Goal: Task Accomplishment & Management: Manage account settings

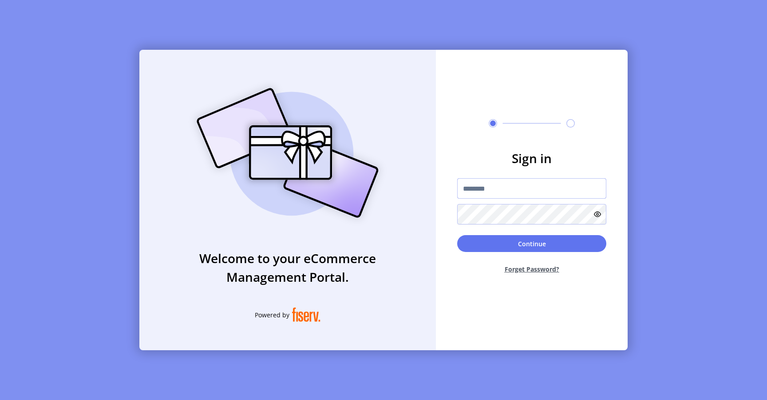
click at [509, 194] on input "text" at bounding box center [531, 188] width 149 height 20
type input "**********"
click at [486, 243] on button "Continue" at bounding box center [531, 243] width 149 height 17
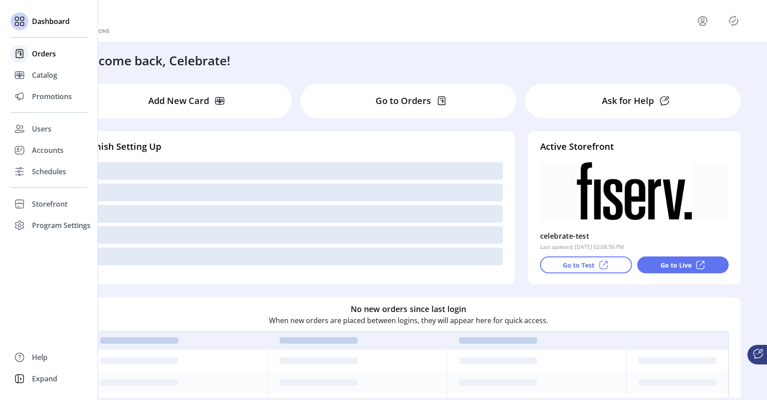
click at [43, 55] on span "Orders" at bounding box center [44, 53] width 24 height 11
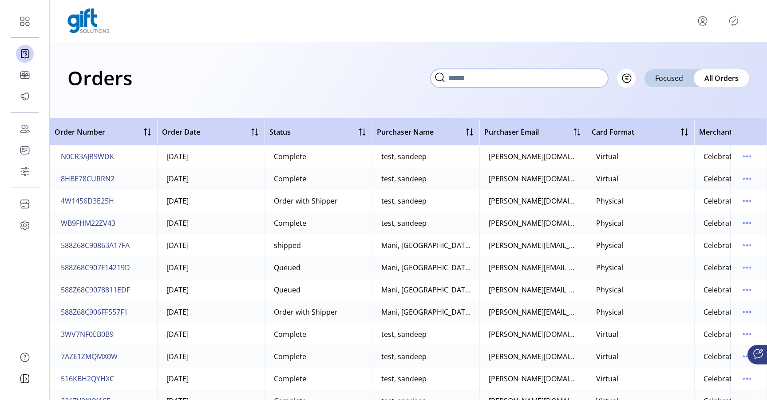
click at [585, 76] on input "text" at bounding box center [520, 78] width 178 height 19
paste input "**********"
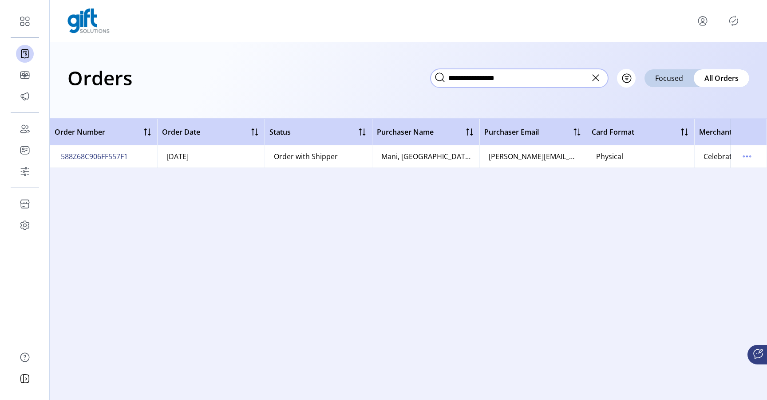
scroll to position [0, 71]
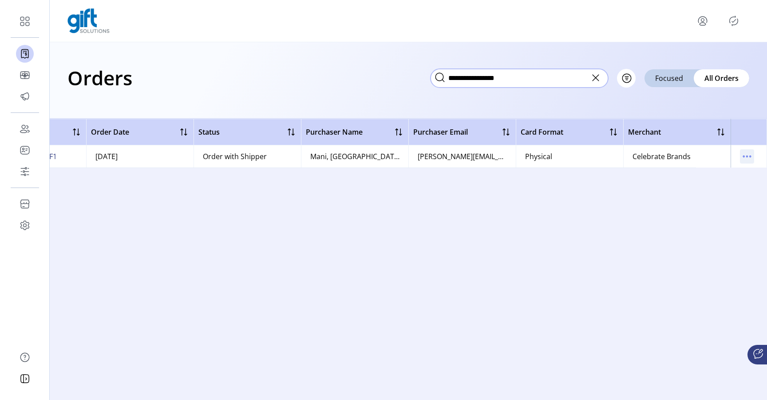
type input "**********"
click at [741, 158] on icon "menu" at bounding box center [747, 156] width 14 height 14
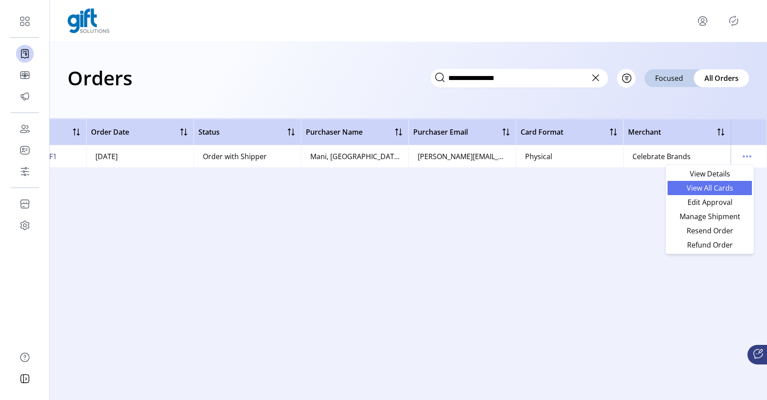
click at [710, 189] on span "View All Cards" at bounding box center [710, 187] width 74 height 7
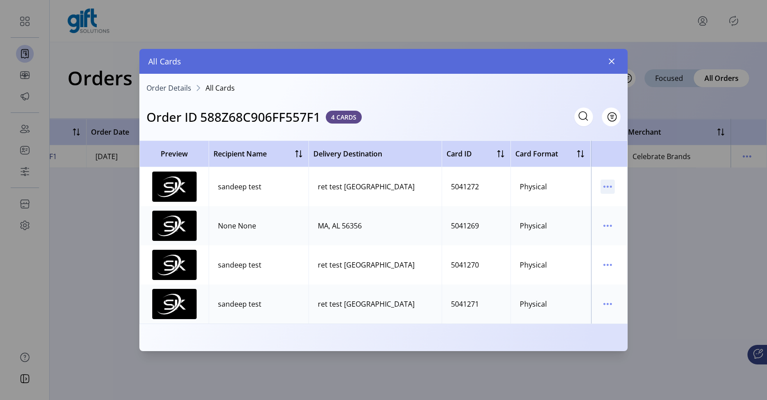
click at [609, 188] on icon "menu" at bounding box center [608, 186] width 14 height 14
click at [624, 217] on span "Resend Card" at bounding box center [645, 218] width 74 height 7
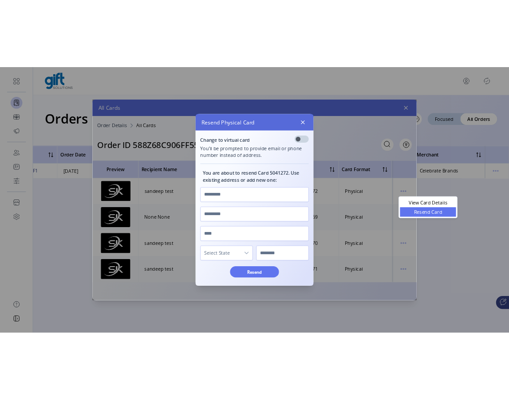
scroll to position [5, 3]
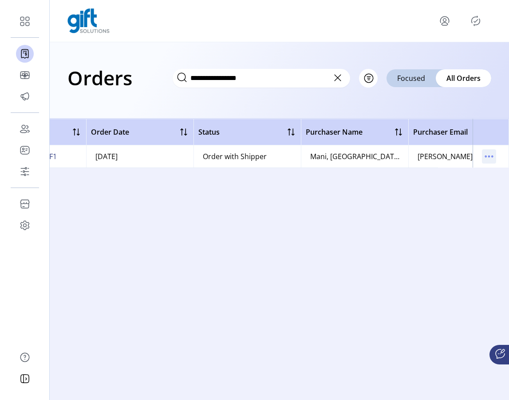
click at [487, 154] on icon "menu" at bounding box center [489, 156] width 14 height 14
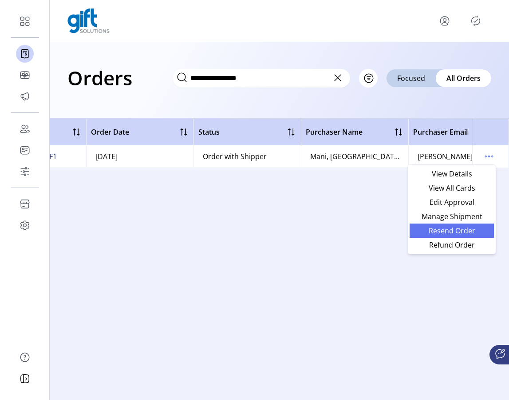
click at [454, 233] on span "Resend Order" at bounding box center [452, 230] width 74 height 7
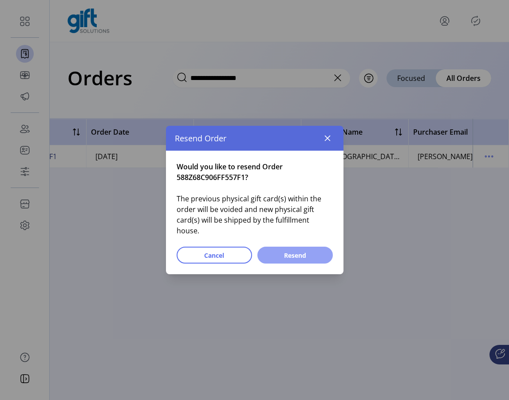
click at [298, 250] on span "Resend" at bounding box center [295, 254] width 52 height 9
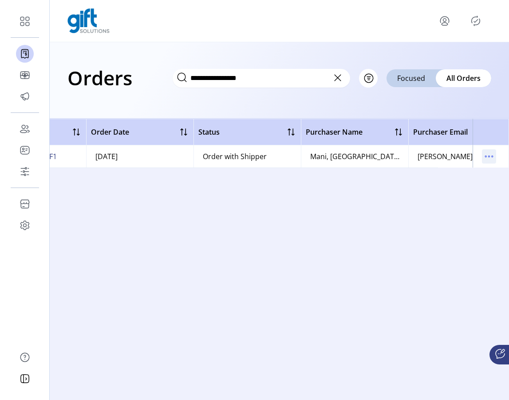
click at [493, 158] on icon "menu" at bounding box center [489, 156] width 14 height 14
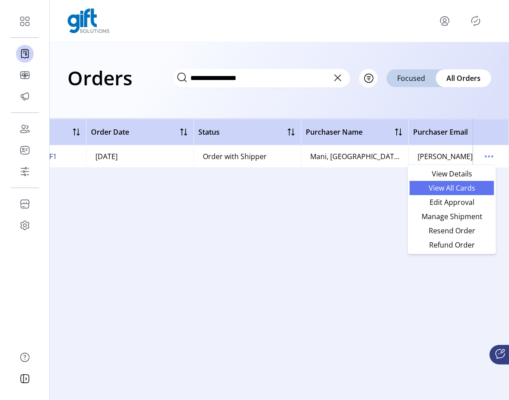
click at [467, 192] on link "View All Cards" at bounding box center [452, 188] width 84 height 14
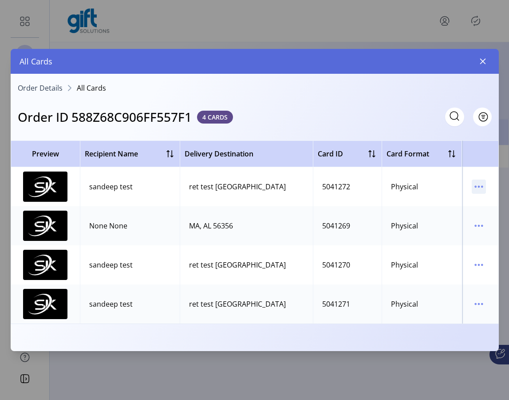
click at [479, 190] on icon "menu" at bounding box center [479, 186] width 14 height 14
click at [458, 219] on span "Resend Card" at bounding box center [442, 218] width 74 height 7
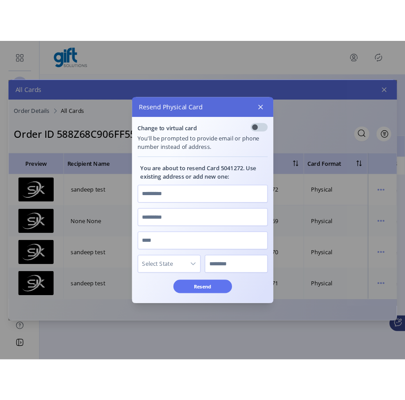
scroll to position [5, 3]
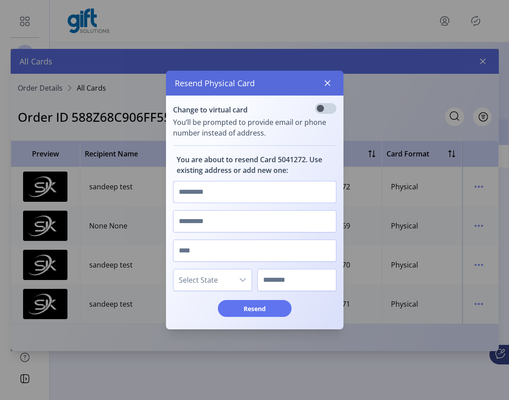
click at [236, 189] on input "text" at bounding box center [254, 192] width 163 height 22
type input "****"
click at [224, 220] on input "text" at bounding box center [254, 221] width 163 height 22
type input "****"
click at [223, 247] on input "text" at bounding box center [254, 250] width 163 height 22
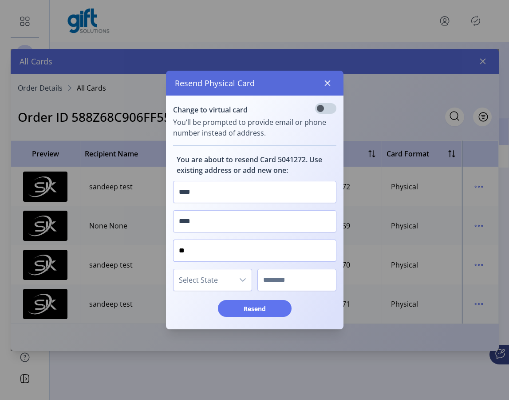
type input "**"
click at [223, 280] on span "Select State" at bounding box center [204, 279] width 60 height 21
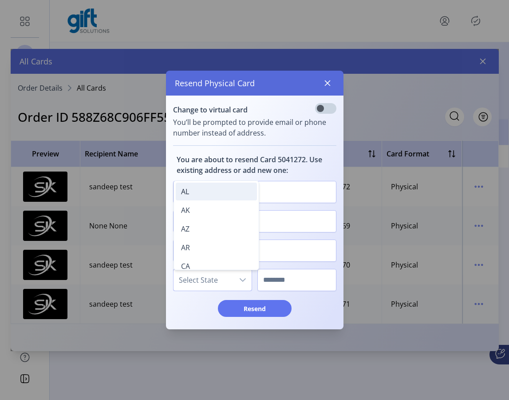
click at [209, 195] on li "AL" at bounding box center [216, 192] width 81 height 18
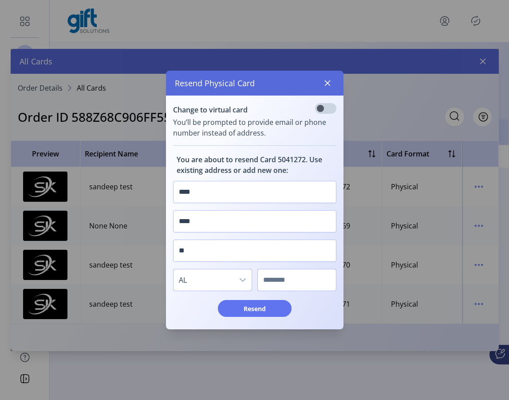
click at [307, 288] on input "text" at bounding box center [297, 280] width 79 height 22
type input "*****"
click at [271, 311] on span "Resend" at bounding box center [255, 308] width 51 height 9
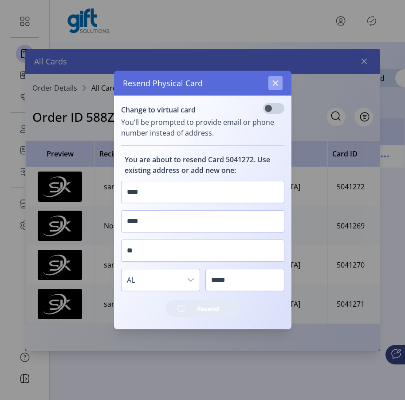
click at [274, 83] on icon "button" at bounding box center [276, 83] width 6 height 6
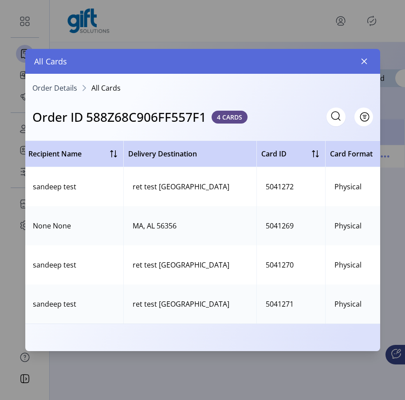
scroll to position [0, 0]
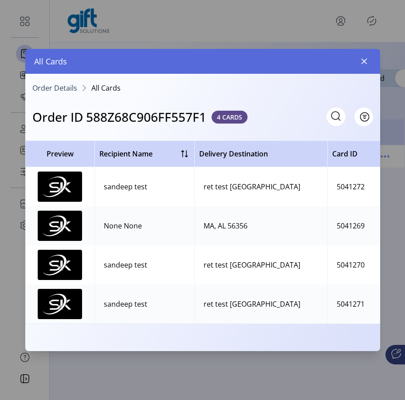
click at [254, 187] on div "ret test [GEOGRAPHIC_DATA]" at bounding box center [252, 186] width 97 height 11
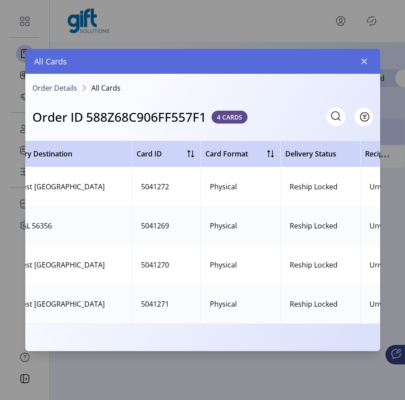
scroll to position [0, 319]
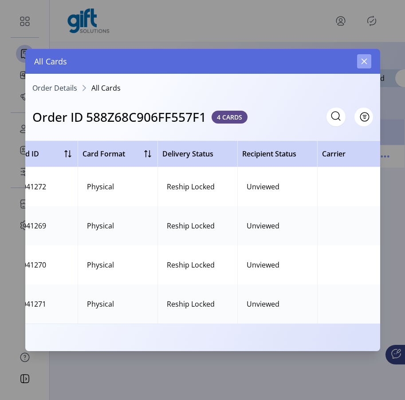
click at [362, 62] on icon "button" at bounding box center [364, 61] width 7 height 7
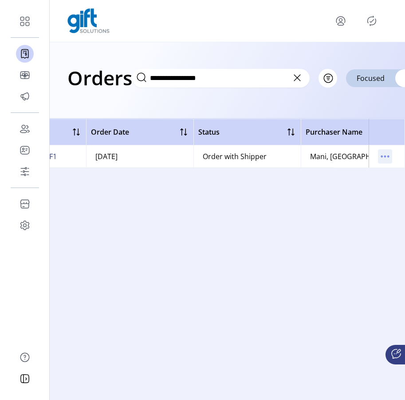
click at [384, 159] on icon "menu" at bounding box center [385, 156] width 14 height 14
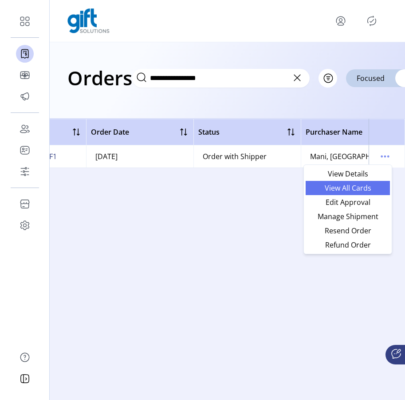
click at [361, 190] on span "View All Cards" at bounding box center [348, 187] width 74 height 7
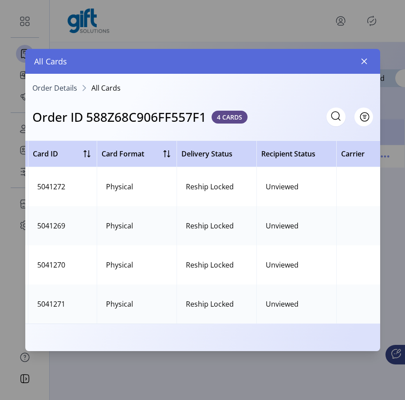
scroll to position [0, 319]
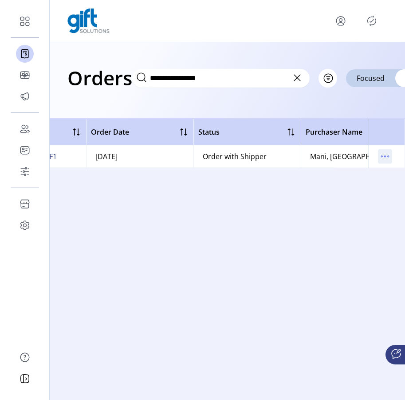
click at [383, 157] on icon "menu" at bounding box center [385, 156] width 14 height 14
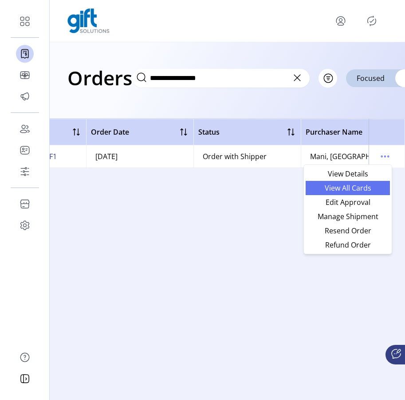
click at [361, 189] on span "View All Cards" at bounding box center [348, 187] width 74 height 7
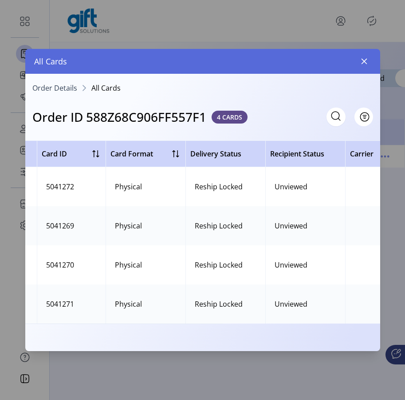
scroll to position [0, 319]
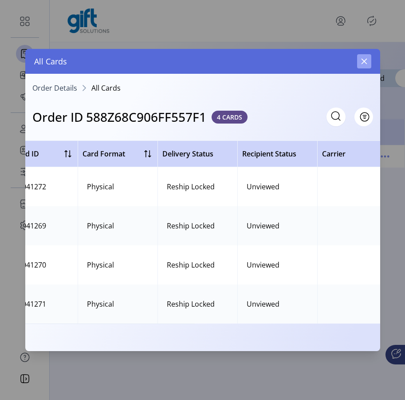
click at [368, 66] on button "button" at bounding box center [365, 61] width 14 height 14
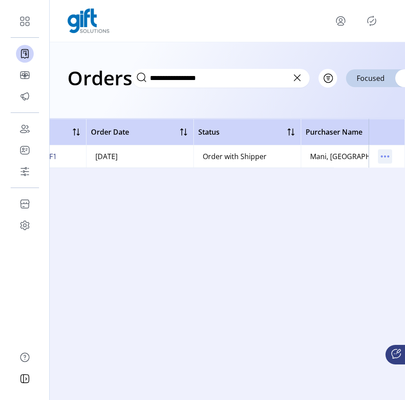
click at [388, 158] on icon "menu" at bounding box center [385, 156] width 14 height 14
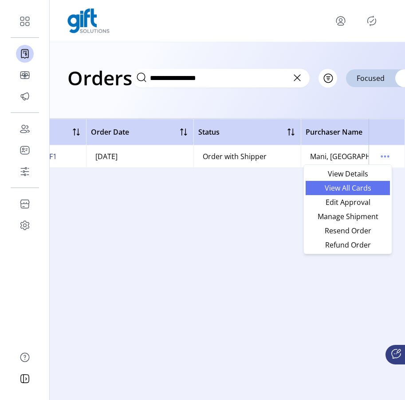
click at [366, 187] on span "View All Cards" at bounding box center [348, 187] width 74 height 7
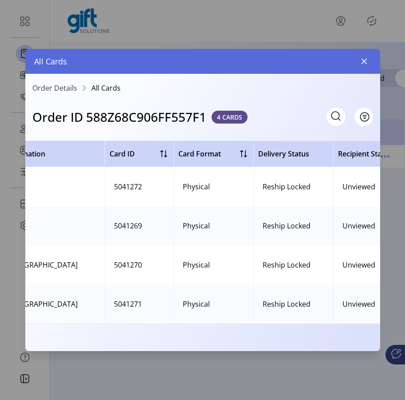
scroll to position [0, 319]
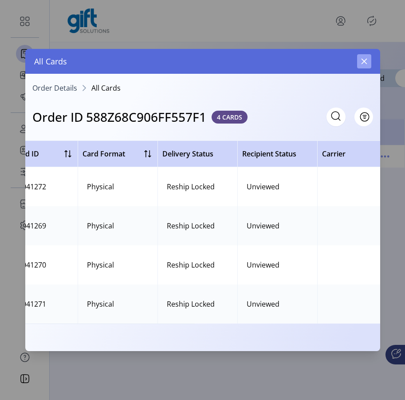
click at [369, 64] on button "button" at bounding box center [365, 61] width 14 height 14
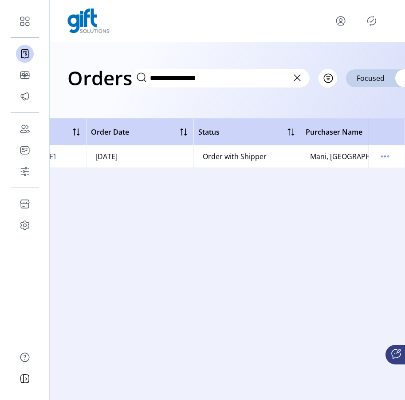
click at [297, 79] on icon at bounding box center [297, 78] width 14 height 14
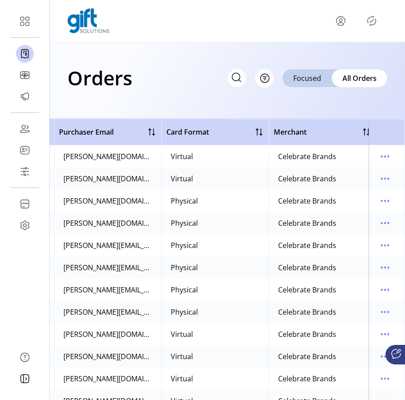
scroll to position [0, 437]
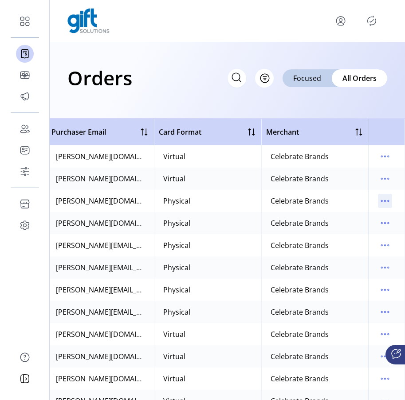
click at [382, 205] on icon "menu" at bounding box center [385, 201] width 14 height 14
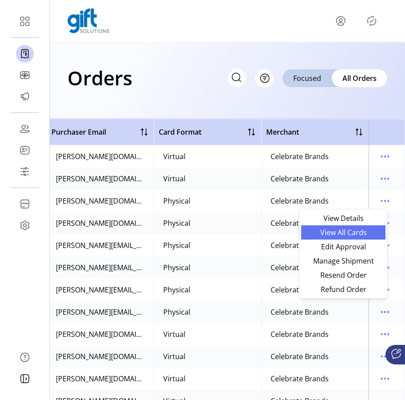
click at [367, 232] on span "View All Cards" at bounding box center [344, 232] width 74 height 7
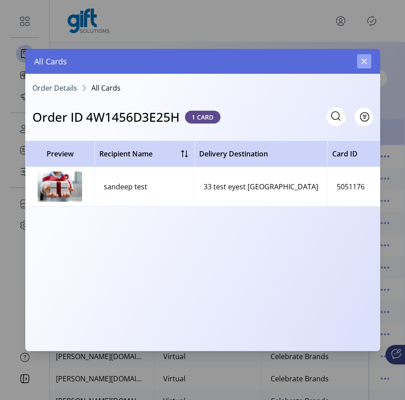
click at [364, 64] on icon "button" at bounding box center [364, 61] width 7 height 7
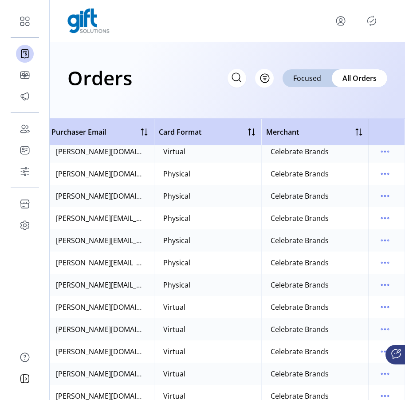
scroll to position [44, 437]
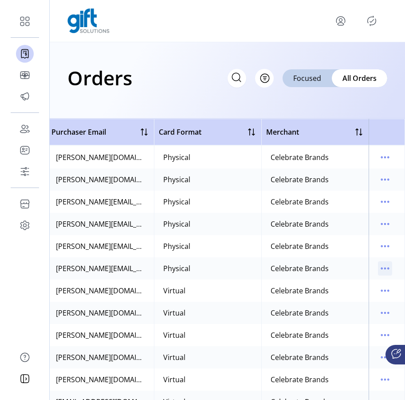
click at [381, 268] on icon "menu" at bounding box center [381, 268] width 1 height 1
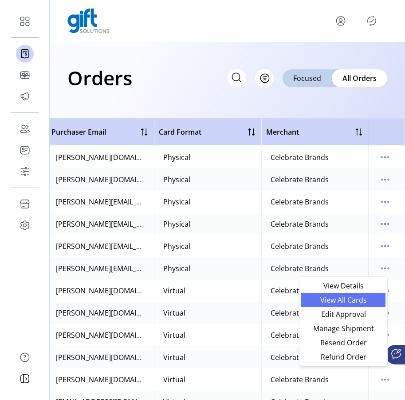
click at [367, 299] on span "View All Cards" at bounding box center [344, 299] width 74 height 7
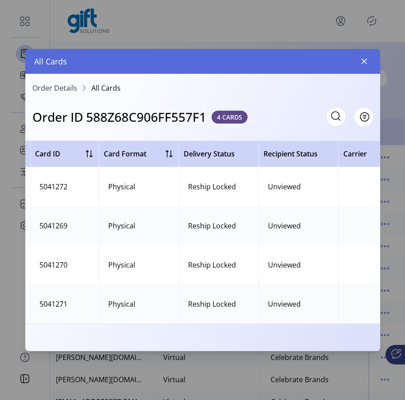
scroll to position [0, 319]
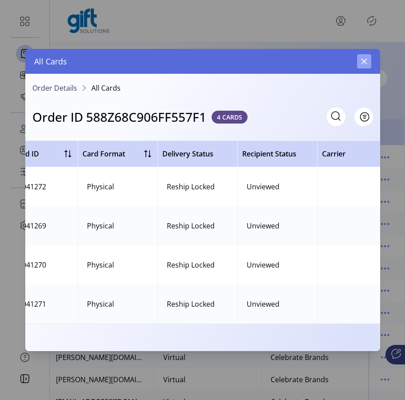
click at [368, 61] on icon "button" at bounding box center [364, 61] width 7 height 7
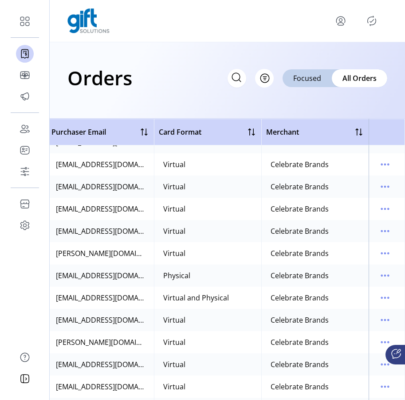
scroll to position [393, 437]
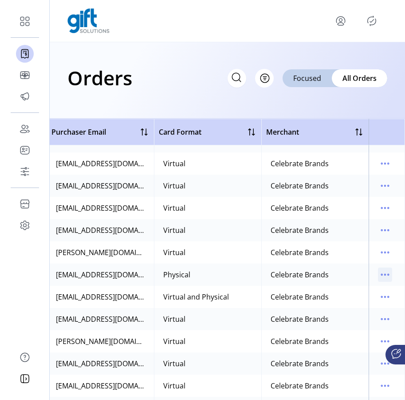
click at [378, 276] on icon "menu" at bounding box center [385, 274] width 14 height 14
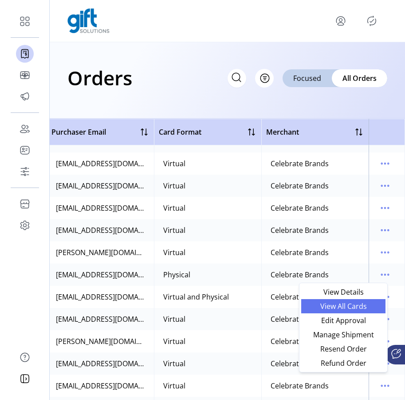
click at [361, 311] on link "View All Cards" at bounding box center [344, 306] width 84 height 14
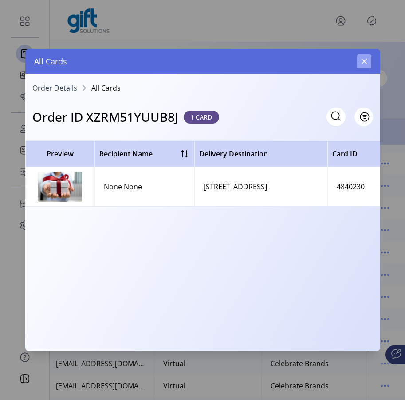
click at [365, 66] on button "button" at bounding box center [365, 61] width 14 height 14
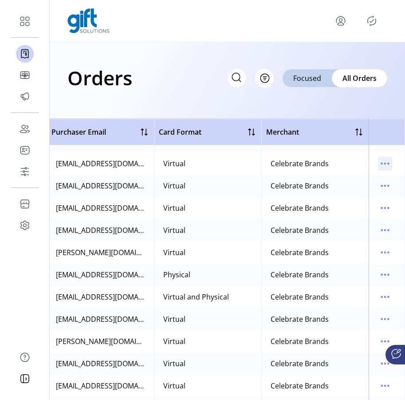
click at [381, 163] on icon "menu" at bounding box center [381, 163] width 1 height 1
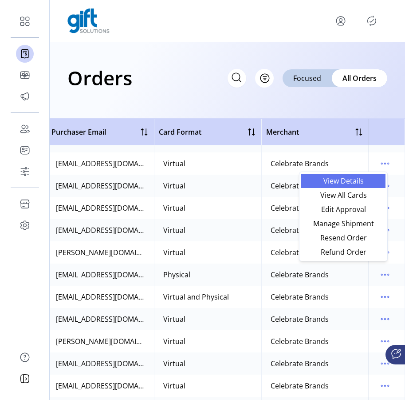
click at [359, 182] on span "View Details" at bounding box center [344, 180] width 74 height 7
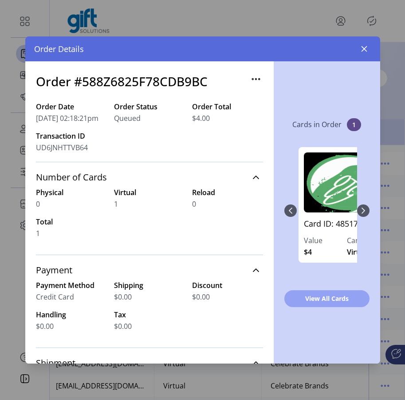
click at [330, 296] on span "View All Cards" at bounding box center [327, 298] width 62 height 9
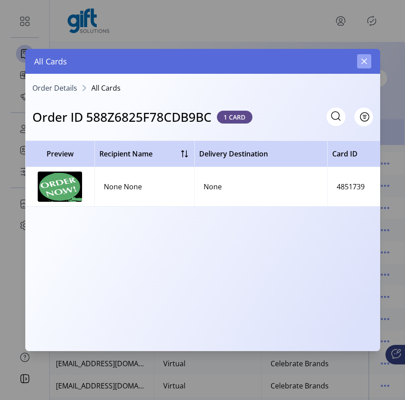
click at [366, 65] on button "button" at bounding box center [365, 61] width 14 height 14
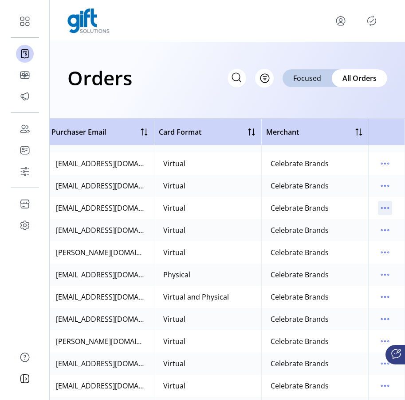
click at [385, 208] on icon "menu" at bounding box center [385, 207] width 1 height 1
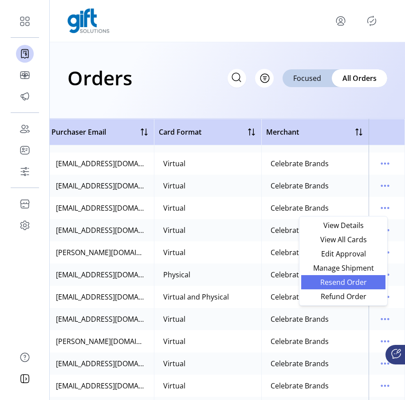
click at [349, 281] on span "Resend Order" at bounding box center [344, 281] width 74 height 7
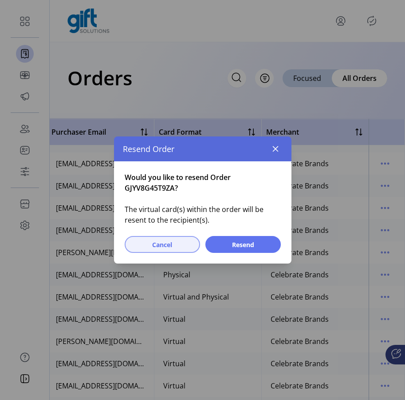
click at [154, 250] on button "Cancel" at bounding box center [163, 244] width 76 height 17
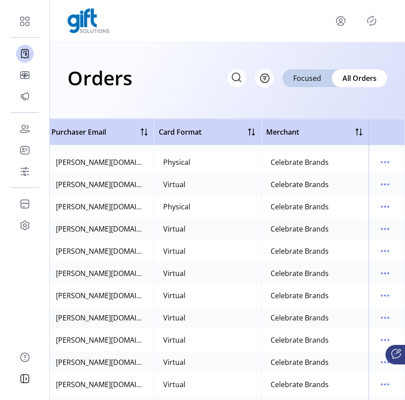
scroll to position [1148, 437]
click at [385, 207] on icon "menu" at bounding box center [385, 207] width 1 height 1
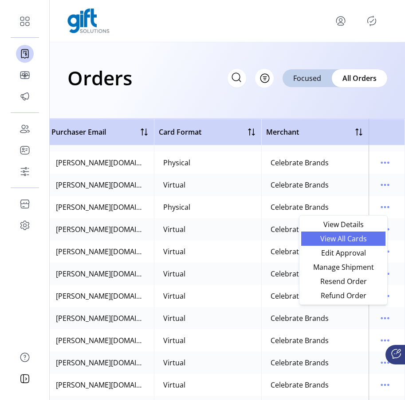
click at [366, 238] on span "View All Cards" at bounding box center [344, 238] width 74 height 7
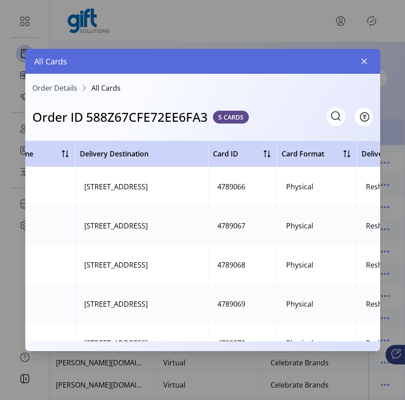
scroll to position [0, 323]
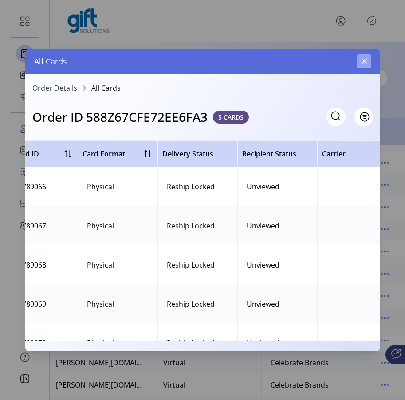
click at [367, 62] on icon "button" at bounding box center [364, 61] width 7 height 7
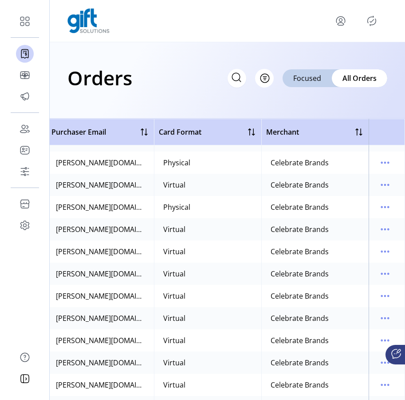
scroll to position [1463, 437]
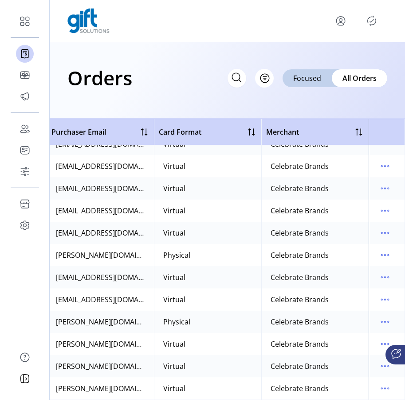
click at [342, 21] on icon "menu" at bounding box center [341, 20] width 3 height 3
click at [314, 56] on span "Sign Out" at bounding box center [309, 55] width 67 height 7
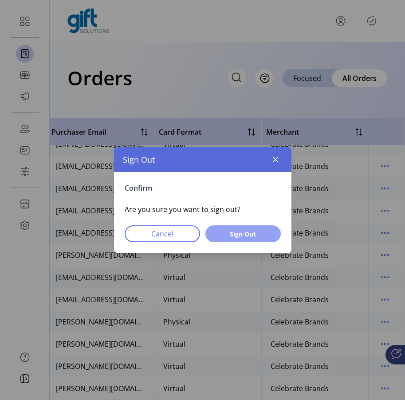
click at [237, 238] on button "Sign Out" at bounding box center [244, 233] width 76 height 17
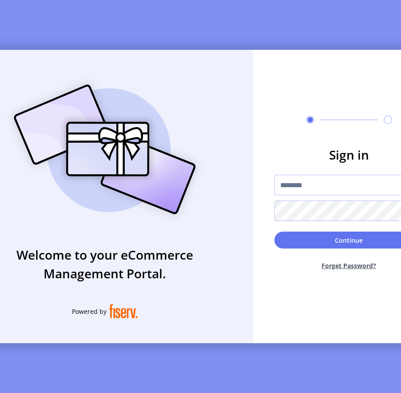
click at [303, 188] on input "text" at bounding box center [348, 185] width 149 height 20
type input "*********"
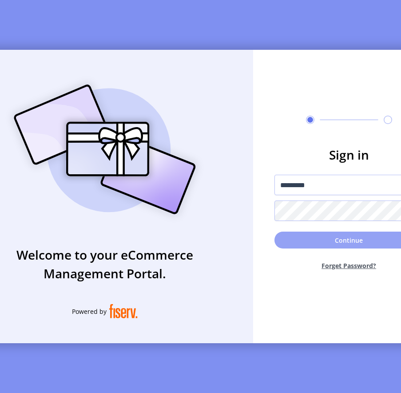
click at [347, 242] on button "Continue" at bounding box center [348, 239] width 149 height 17
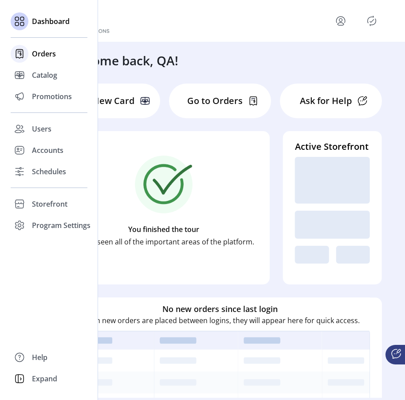
click at [38, 56] on span "Orders" at bounding box center [44, 53] width 24 height 11
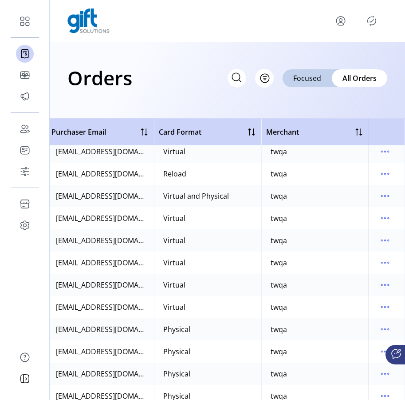
scroll to position [27, 437]
click at [386, 220] on icon "menu" at bounding box center [385, 218] width 14 height 14
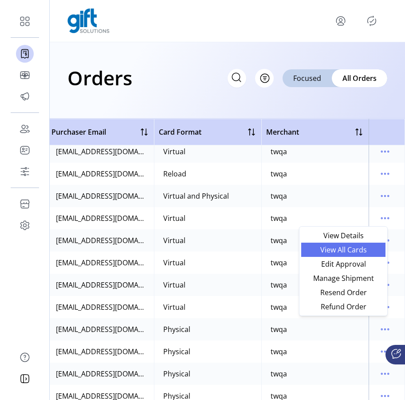
click at [372, 246] on span "View All Cards" at bounding box center [344, 249] width 74 height 7
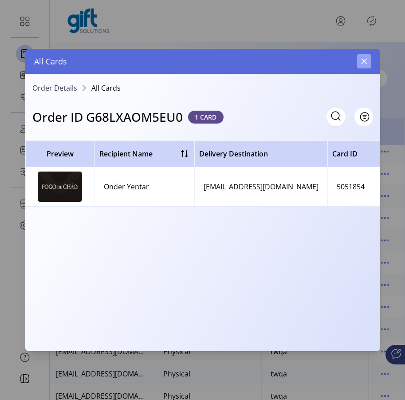
click at [364, 62] on icon "button" at bounding box center [364, 61] width 7 height 7
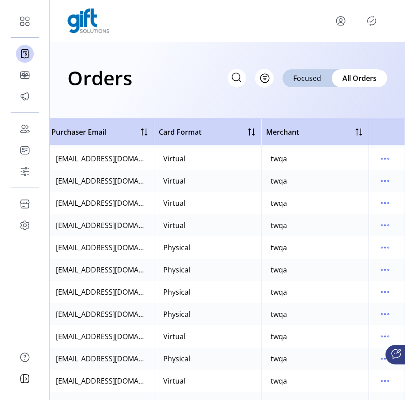
scroll to position [430, 437]
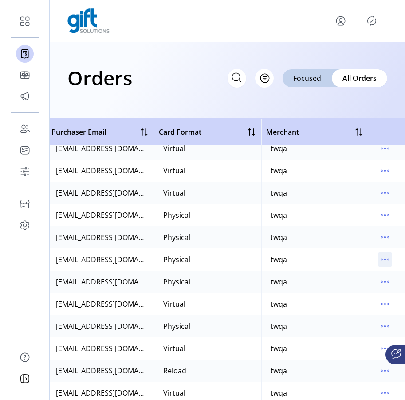
click at [381, 258] on icon "menu" at bounding box center [385, 259] width 14 height 14
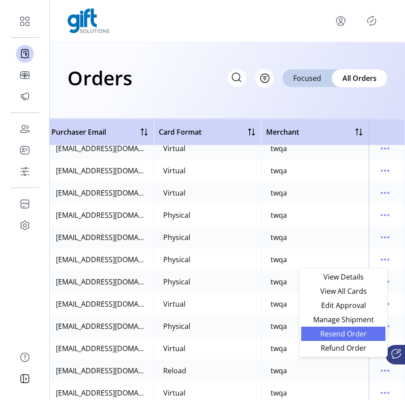
click at [351, 337] on span "Resend Order" at bounding box center [344, 333] width 74 height 7
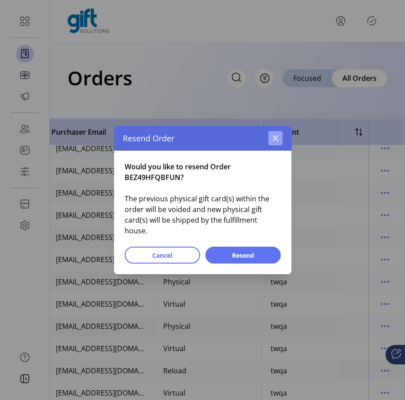
click at [277, 142] on icon "button" at bounding box center [275, 138] width 7 height 7
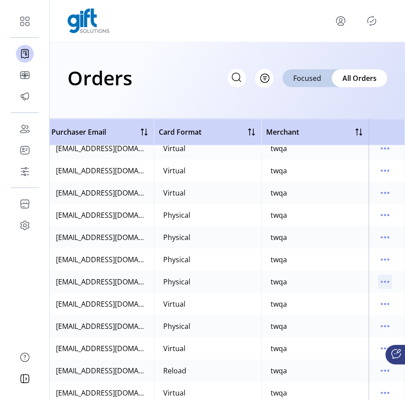
click at [381, 280] on icon "menu" at bounding box center [385, 281] width 14 height 14
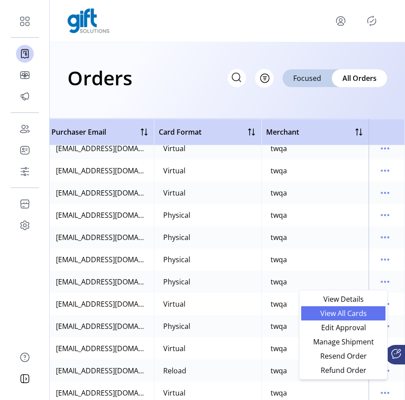
click at [365, 311] on span "View All Cards" at bounding box center [344, 313] width 74 height 7
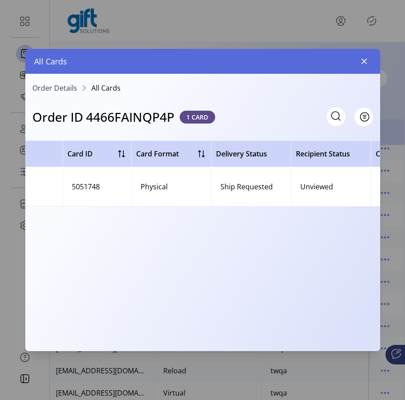
scroll to position [0, 282]
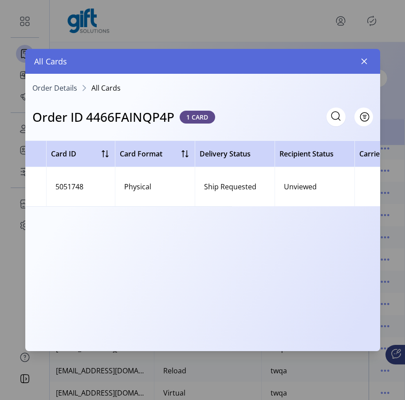
click at [197, 119] on span "1 CARD" at bounding box center [198, 117] width 36 height 13
click at [367, 62] on icon "button" at bounding box center [364, 61] width 7 height 7
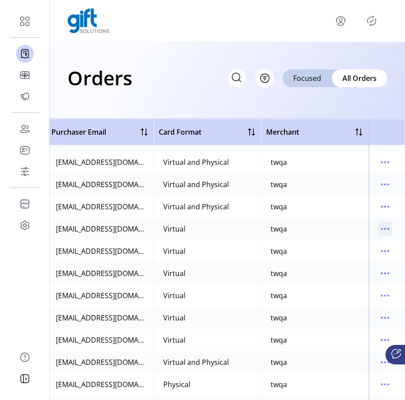
scroll to position [1098, 437]
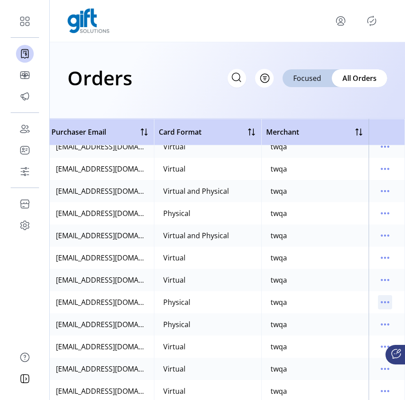
click at [386, 302] on icon "menu" at bounding box center [385, 302] width 14 height 14
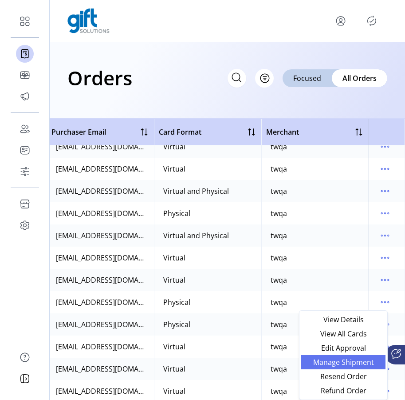
click at [358, 358] on span "Manage Shipment" at bounding box center [344, 361] width 74 height 7
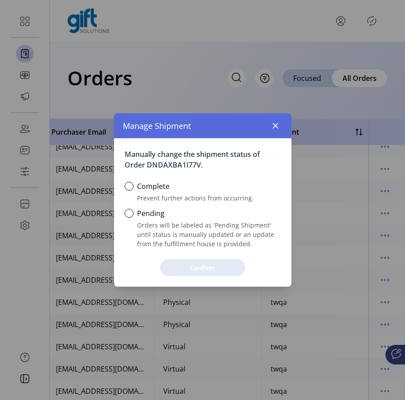
scroll to position [5, 3]
click at [274, 128] on icon "button" at bounding box center [276, 126] width 6 height 6
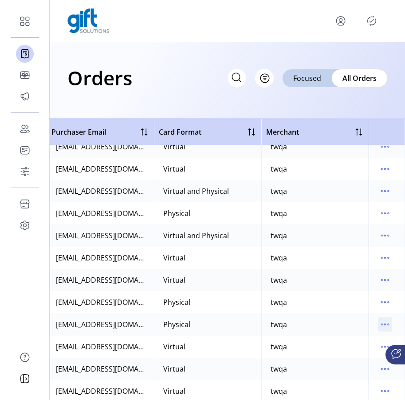
click at [382, 326] on icon "menu" at bounding box center [385, 324] width 14 height 14
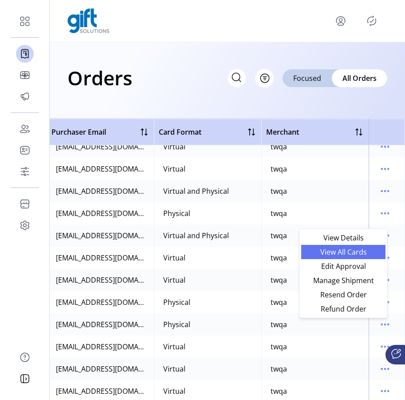
click at [362, 254] on span "View All Cards" at bounding box center [344, 251] width 74 height 7
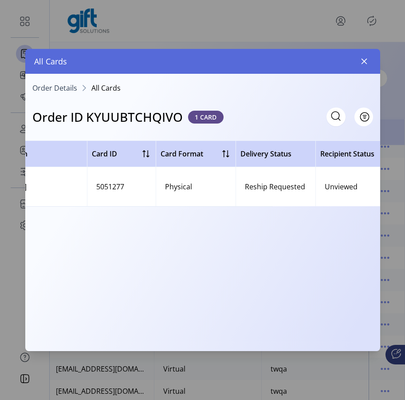
scroll to position [0, 240]
click at [369, 66] on button "button" at bounding box center [365, 61] width 14 height 14
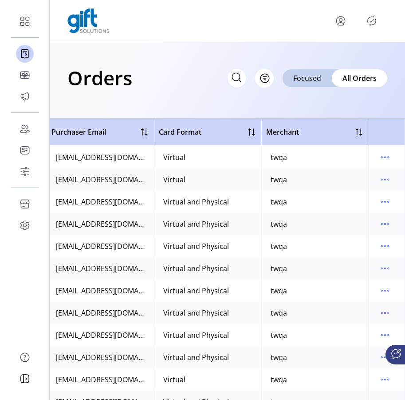
scroll to position [4220, 437]
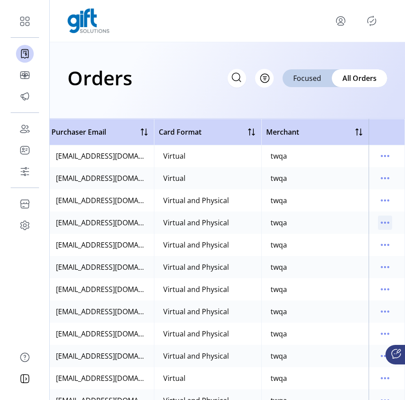
click at [382, 220] on icon "menu" at bounding box center [385, 222] width 14 height 14
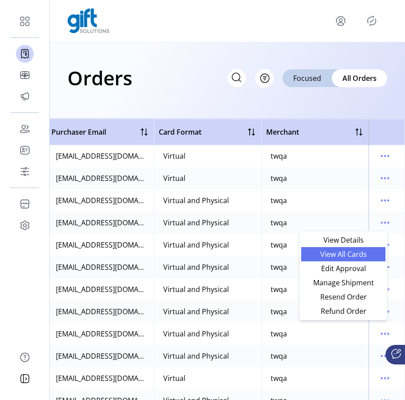
click at [366, 259] on link "View All Cards" at bounding box center [344, 254] width 84 height 14
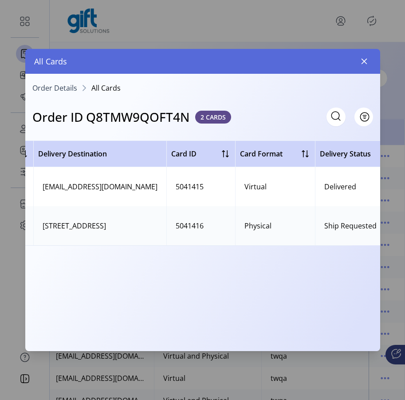
scroll to position [0, 238]
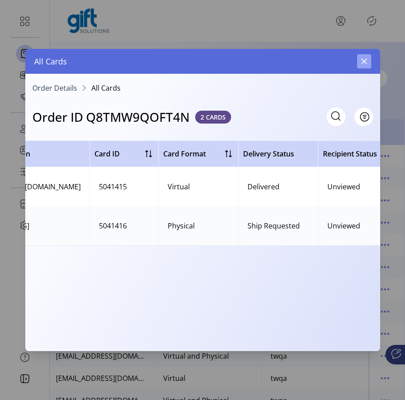
click at [370, 63] on button "button" at bounding box center [365, 61] width 14 height 14
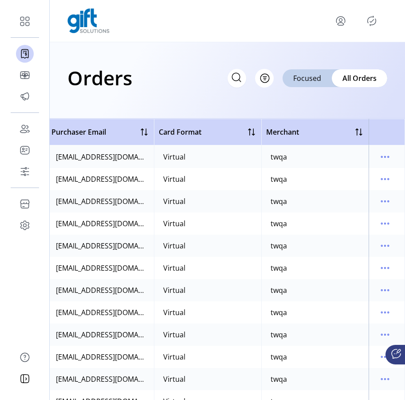
scroll to position [9331, 437]
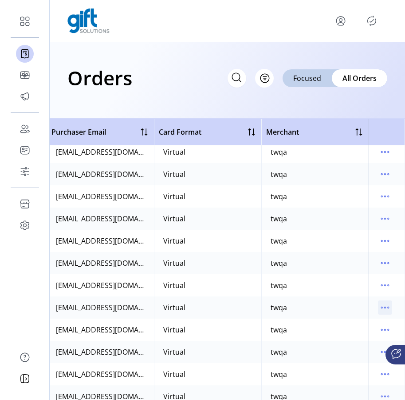
click at [381, 307] on icon "menu" at bounding box center [381, 307] width 1 height 1
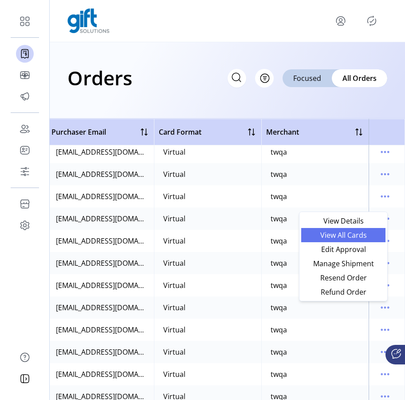
click at [350, 237] on span "View All Cards" at bounding box center [344, 234] width 74 height 7
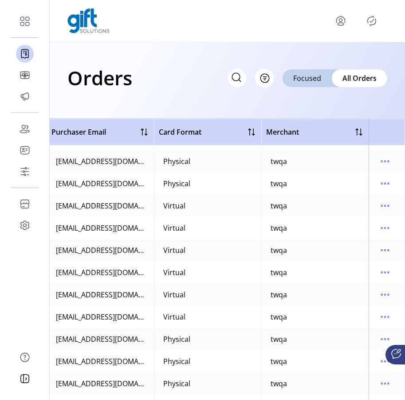
scroll to position [12543, 437]
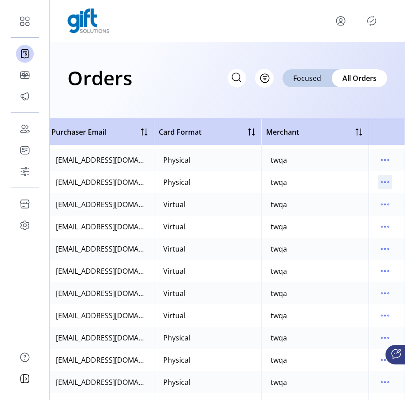
click at [378, 181] on icon "menu" at bounding box center [385, 182] width 14 height 14
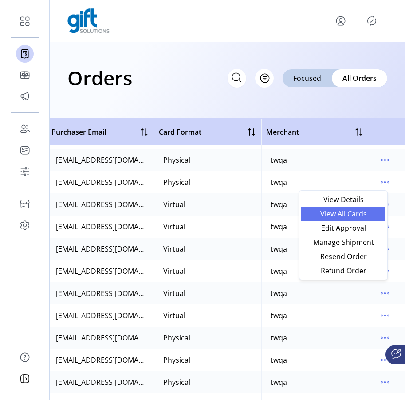
click at [363, 214] on span "View All Cards" at bounding box center [344, 213] width 74 height 7
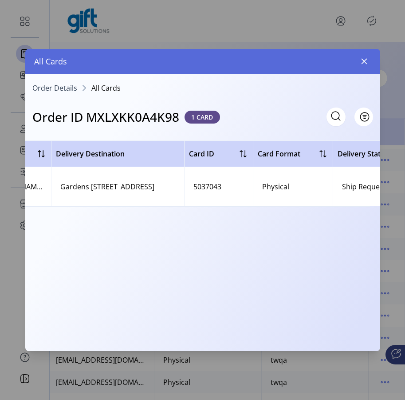
scroll to position [0, 143]
click at [368, 64] on button "button" at bounding box center [365, 61] width 14 height 14
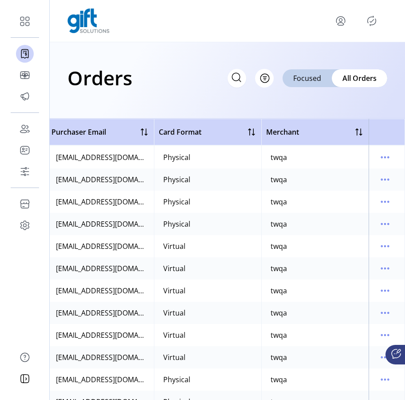
scroll to position [13529, 437]
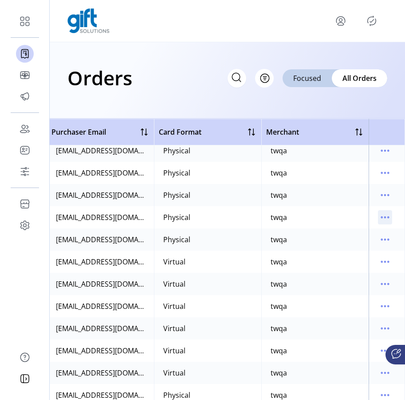
click at [383, 219] on icon "menu" at bounding box center [385, 217] width 14 height 14
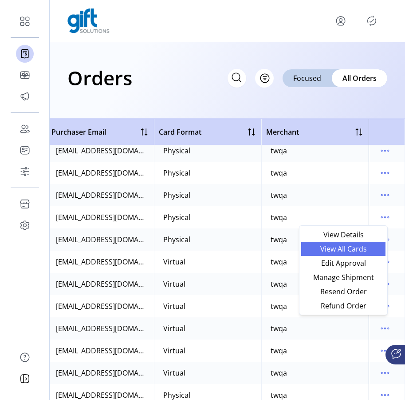
click at [358, 248] on span "View All Cards" at bounding box center [344, 248] width 74 height 7
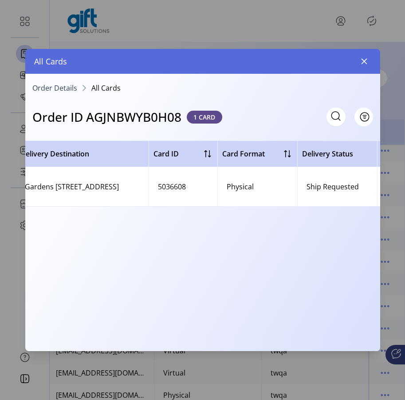
scroll to position [0, 176]
click at [369, 58] on button "button" at bounding box center [365, 61] width 14 height 14
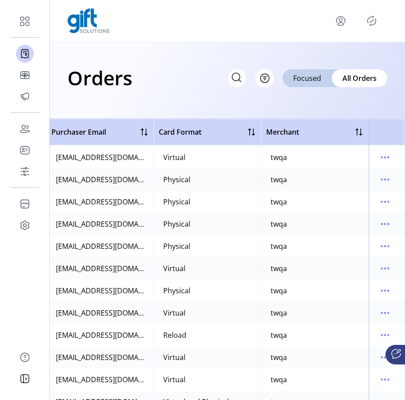
scroll to position [14790, 437]
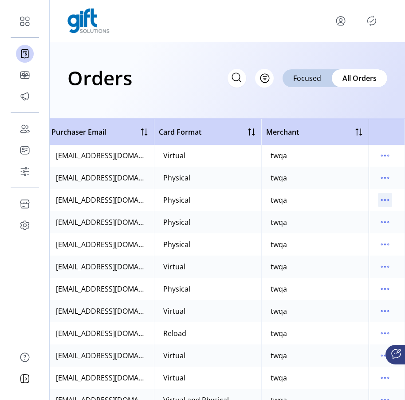
click at [385, 200] on icon "menu" at bounding box center [385, 199] width 1 height 1
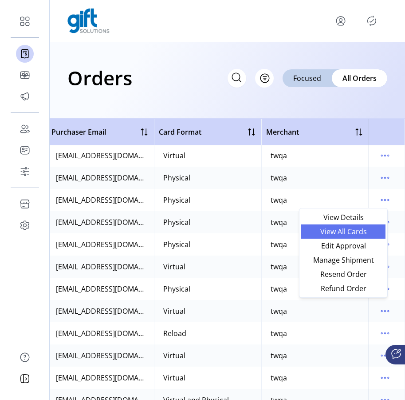
click at [357, 230] on span "View All Cards" at bounding box center [344, 231] width 74 height 7
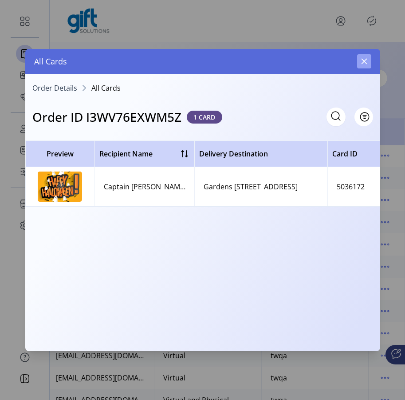
click at [370, 66] on button "button" at bounding box center [365, 61] width 14 height 14
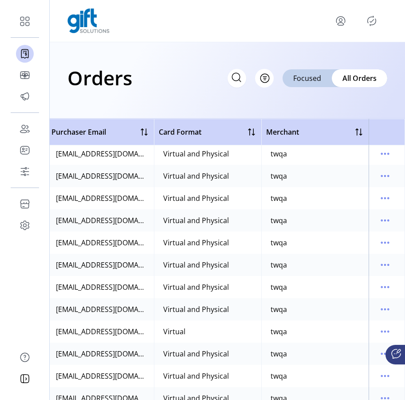
scroll to position [18635, 437]
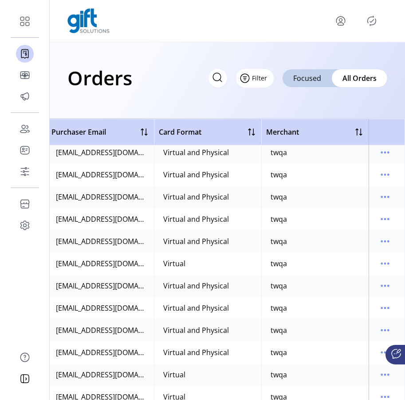
click at [263, 79] on span "Filter" at bounding box center [259, 77] width 15 height 9
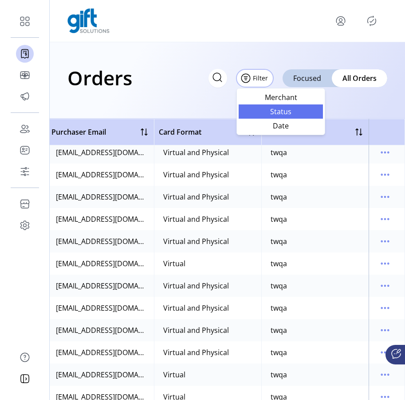
click at [273, 112] on span "Status" at bounding box center [281, 111] width 74 height 7
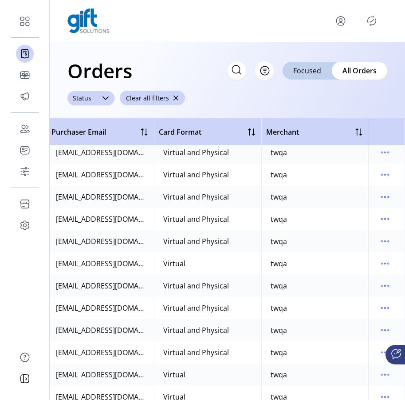
click at [103, 95] on icon at bounding box center [105, 98] width 7 height 7
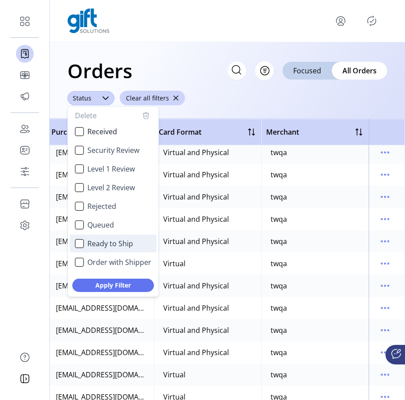
scroll to position [53, 0]
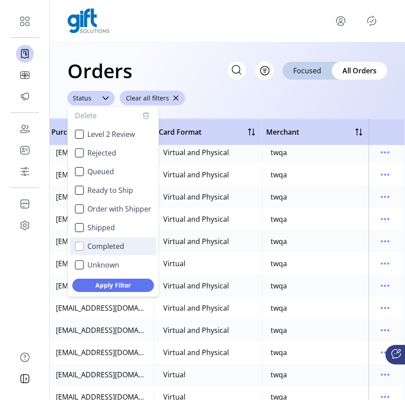
click at [79, 245] on div "Completed" at bounding box center [79, 246] width 9 height 9
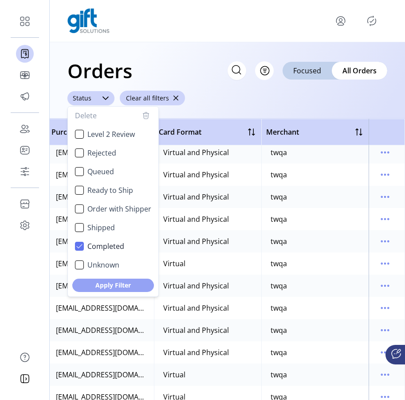
click at [96, 284] on span "Apply Filter" at bounding box center [113, 284] width 59 height 9
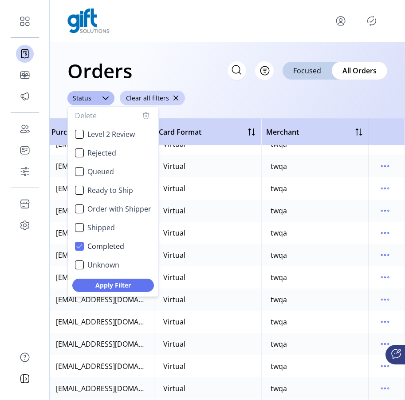
scroll to position [6442, 437]
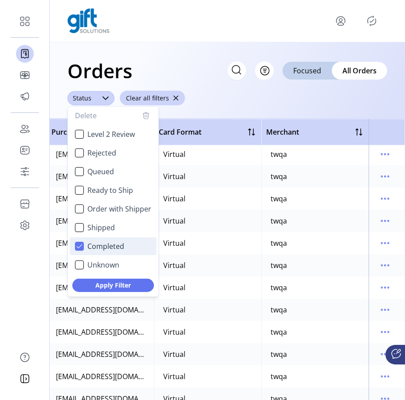
click at [79, 248] on icon "Completed" at bounding box center [79, 246] width 6 height 6
click at [77, 227] on div "Shipped" at bounding box center [79, 227] width 9 height 9
click at [101, 282] on span "Apply Filter" at bounding box center [113, 284] width 59 height 9
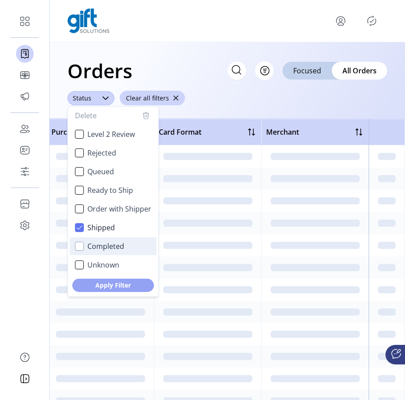
scroll to position [0, 433]
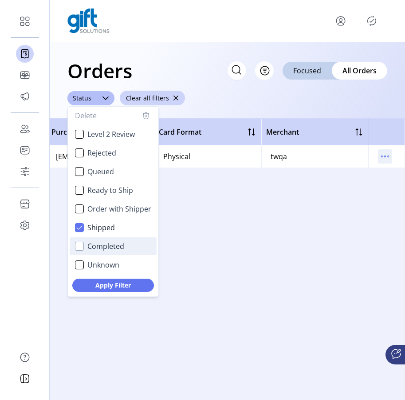
click at [391, 159] on icon "menu" at bounding box center [385, 156] width 14 height 14
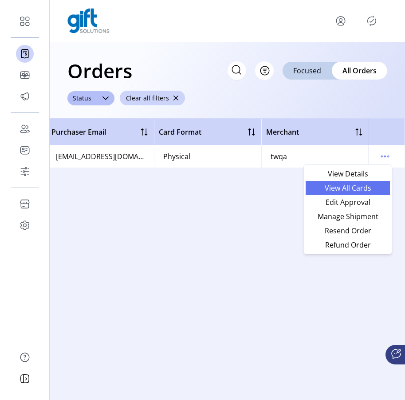
click at [371, 188] on span "View All Cards" at bounding box center [348, 187] width 74 height 7
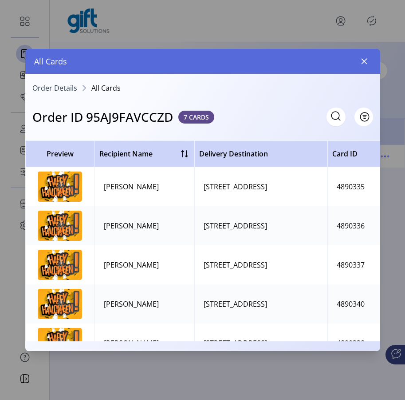
click at [52, 187] on img at bounding box center [60, 186] width 44 height 30
click at [366, 63] on icon "button" at bounding box center [365, 62] width 6 height 6
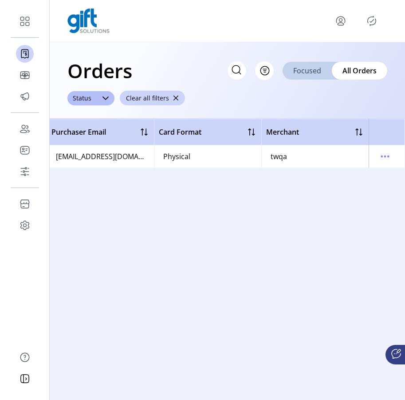
click at [327, 69] on div "Focused" at bounding box center [307, 71] width 49 height 18
click at [344, 72] on span "All Orders" at bounding box center [360, 70] width 33 height 11
click at [393, 159] on td at bounding box center [387, 156] width 36 height 22
